Goal: Task Accomplishment & Management: Complete application form

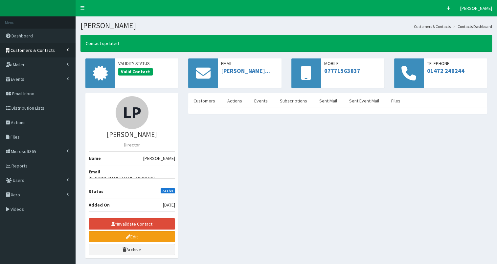
click at [48, 51] on span "Customers & Contacts" at bounding box center [33, 50] width 44 height 6
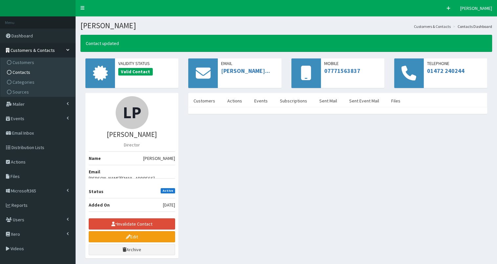
click at [46, 75] on link "Contacts" at bounding box center [38, 72] width 73 height 10
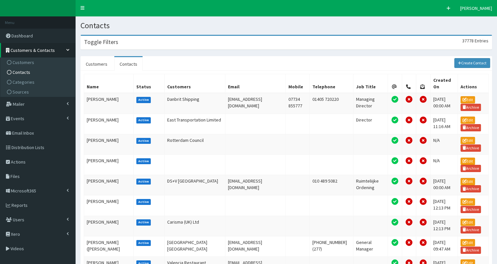
click at [163, 41] on div "Toggle Filters 37778 Entries" at bounding box center [286, 42] width 411 height 13
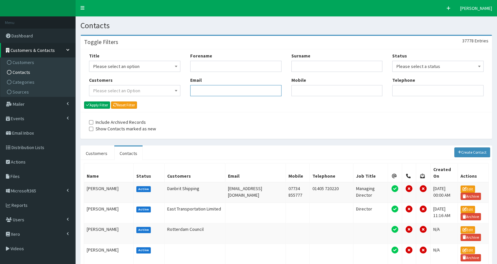
click at [201, 89] on input "Email" at bounding box center [235, 90] width 91 height 11
paste input "Tim@jacksonsbread.co.uk"
type input "Tim@jacksonsbread.co.uk"
click at [99, 102] on button "Apply Filter" at bounding box center [97, 104] width 26 height 7
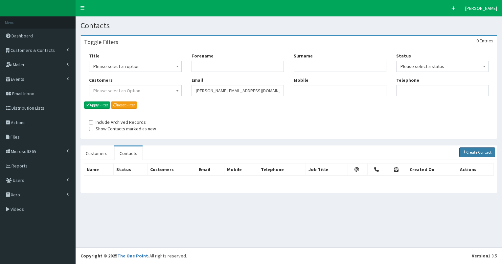
click at [475, 152] on link "Create Contact" at bounding box center [477, 152] width 36 height 10
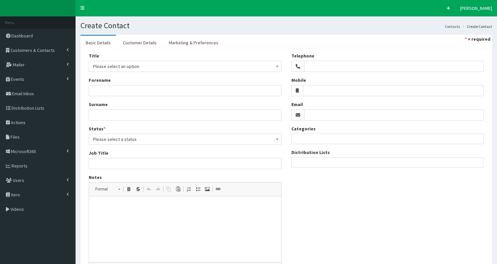
select select
click at [328, 117] on input "Email" at bounding box center [394, 114] width 180 height 11
paste input "Tim@jacksonsbread.co.uk"
type input "Tim@jacksonsbread.co.uk"
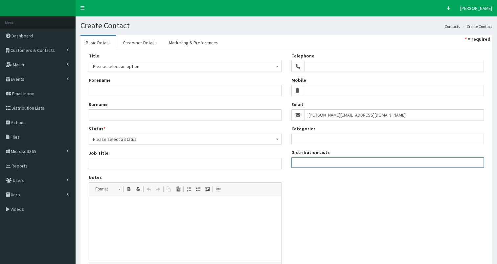
click at [308, 164] on ul at bounding box center [388, 162] width 192 height 8
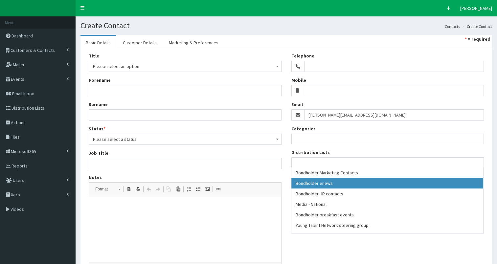
select select "79"
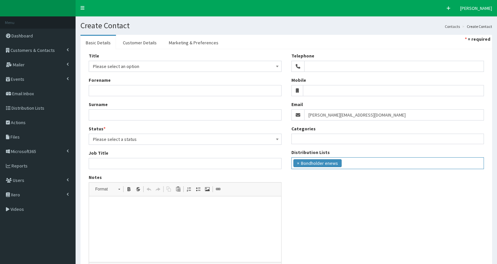
click at [345, 164] on input "search" at bounding box center [345, 162] width 4 height 7
click at [414, 164] on input "search" at bounding box center [416, 162] width 4 height 7
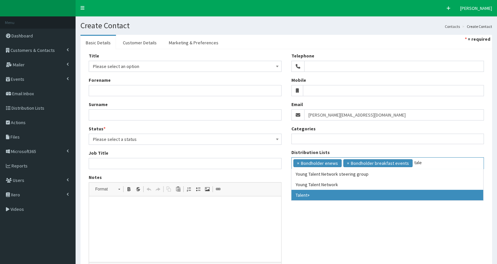
type input "tale"
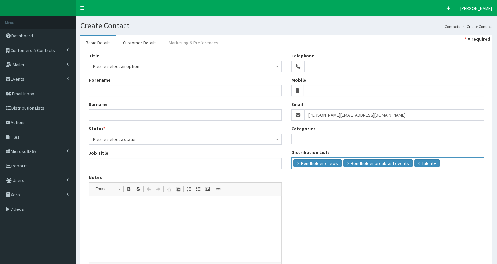
click at [189, 41] on link "Marketing & Preferences" at bounding box center [194, 43] width 60 height 14
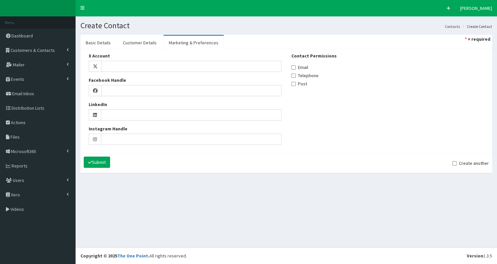
click at [297, 69] on label "Email" at bounding box center [299, 67] width 17 height 7
click at [296, 69] on input "Email" at bounding box center [293, 67] width 4 height 4
checkbox input "true"
click at [146, 42] on link "Customer Details" at bounding box center [140, 43] width 44 height 14
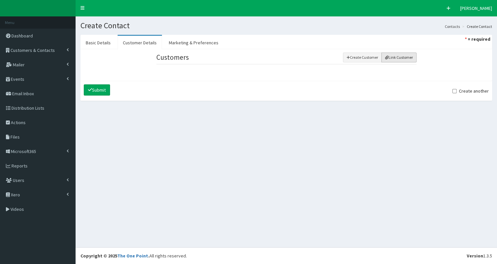
click at [393, 58] on button "Link Customer" at bounding box center [398, 58] width 35 height 10
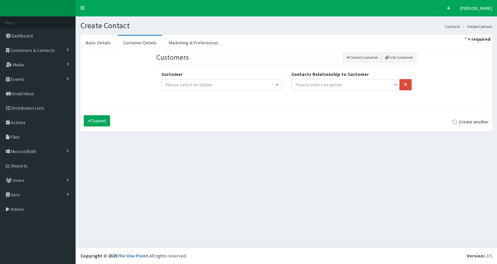
click at [347, 80] on span "Please select an option" at bounding box center [346, 84] width 100 height 9
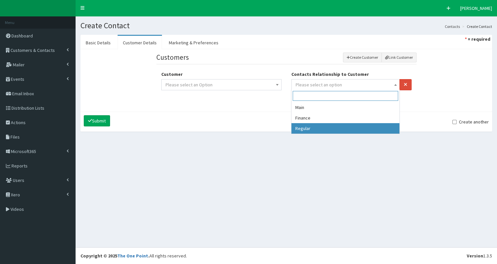
select select "3"
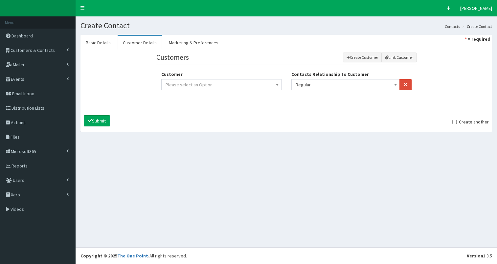
click at [269, 82] on span "Please select an Option" at bounding box center [222, 84] width 112 height 9
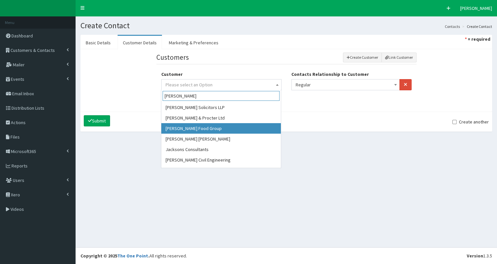
type input "Jackson"
select select "696"
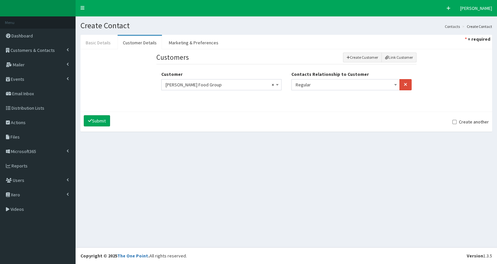
click at [93, 46] on link "Basic Details" at bounding box center [97, 43] width 35 height 14
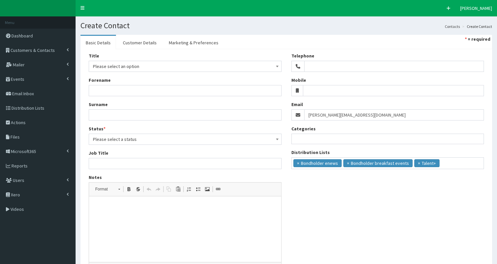
click at [97, 65] on span "Please select an option" at bounding box center [185, 66] width 184 height 9
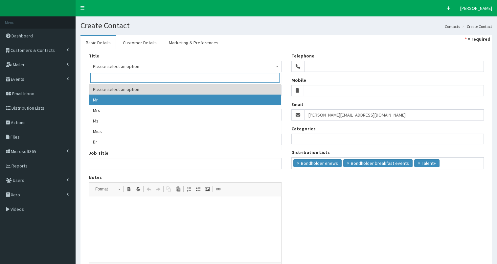
select select "1"
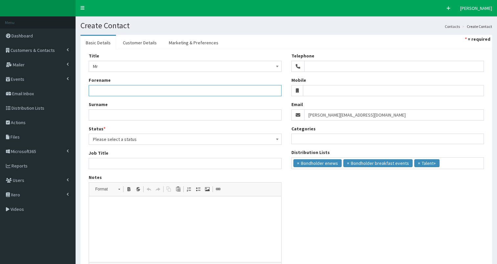
click at [106, 87] on input "Forename" at bounding box center [185, 90] width 193 height 11
type input "Tim"
click at [100, 113] on input "Surname" at bounding box center [185, 114] width 193 height 11
click at [102, 140] on span "Please select a status" at bounding box center [185, 139] width 184 height 9
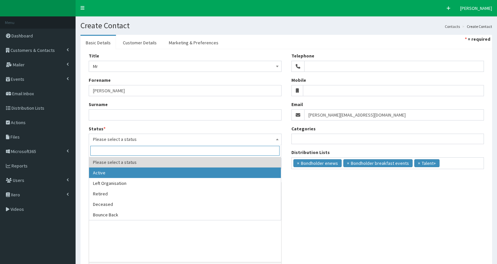
select select "1"
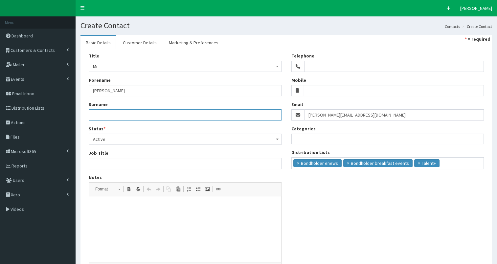
click at [98, 116] on input "Surname" at bounding box center [185, 114] width 193 height 11
type input "Redman"
click at [100, 160] on input "Job Title" at bounding box center [185, 163] width 193 height 11
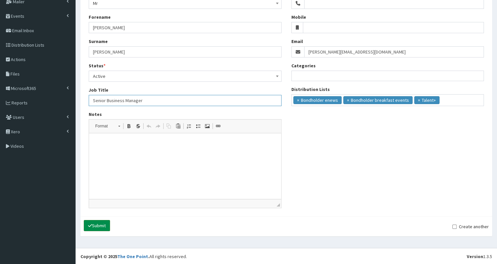
type input "Senior Business Manager"
click at [96, 226] on button "Submit" at bounding box center [97, 225] width 26 height 11
